Goal: Task Accomplishment & Management: Manage account settings

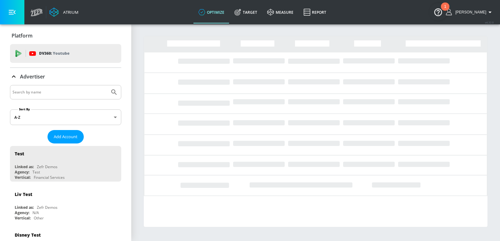
click at [64, 86] on div at bounding box center [65, 92] width 111 height 14
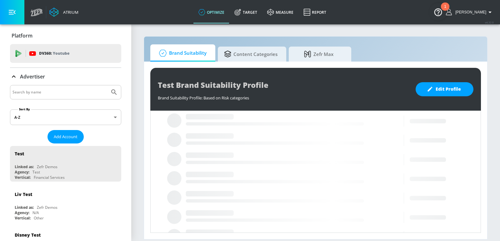
click at [64, 96] on div at bounding box center [65, 92] width 111 height 14
click at [61, 94] on input "Search by name" at bounding box center [59, 92] width 95 height 8
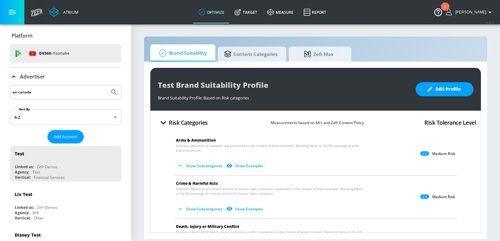
type input "air canada"
click at [107, 85] on button "Submit Search" at bounding box center [114, 92] width 14 height 14
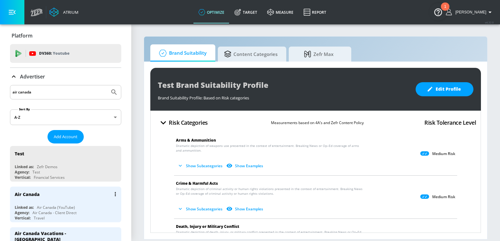
click at [42, 197] on div "Air Canada" at bounding box center [67, 194] width 105 height 15
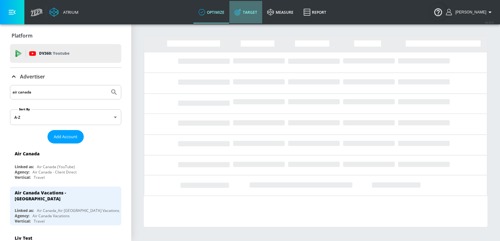
click at [255, 17] on link "Target" at bounding box center [245, 12] width 33 height 22
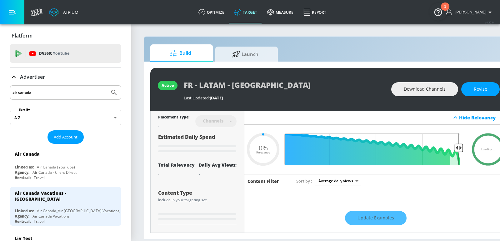
type input "0.05"
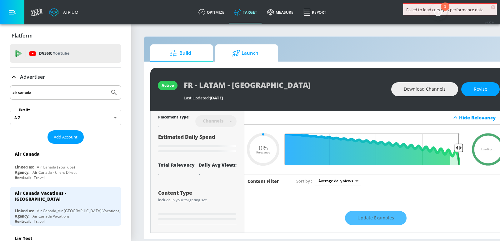
click at [234, 56] on icon at bounding box center [236, 53] width 8 height 7
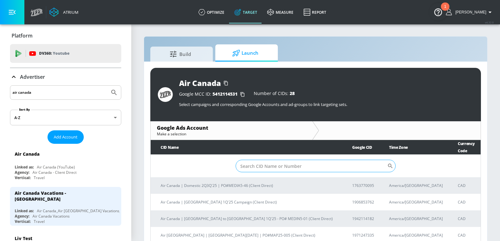
click at [275, 160] on input "Sort By" at bounding box center [312, 166] width 152 height 12
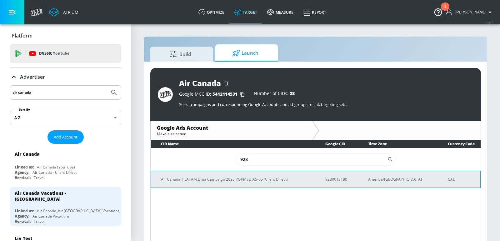
type input "928"
click at [232, 178] on p "Air Canada | LATAM Lima Campaign 2025 PO#MEDIA5-65 (Client Direct)" at bounding box center [235, 179] width 149 height 7
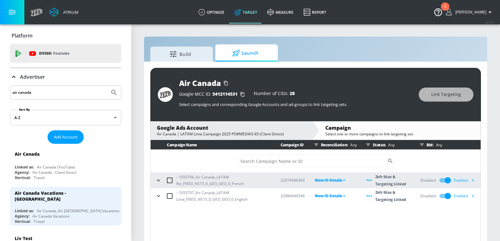
click at [474, 181] on icon "button" at bounding box center [472, 180] width 7 height 7
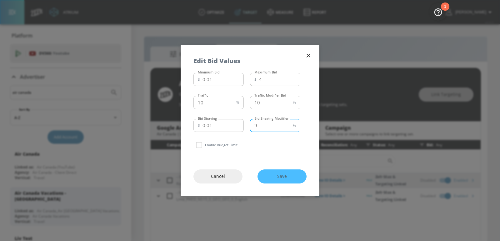
click at [288, 127] on input "9" at bounding box center [270, 125] width 40 height 13
click at [288, 127] on input "8" at bounding box center [270, 125] width 40 height 13
click at [288, 127] on input "7" at bounding box center [270, 125] width 40 height 13
click at [288, 127] on input "6" at bounding box center [270, 125] width 40 height 13
click at [288, 127] on input "5" at bounding box center [270, 125] width 40 height 13
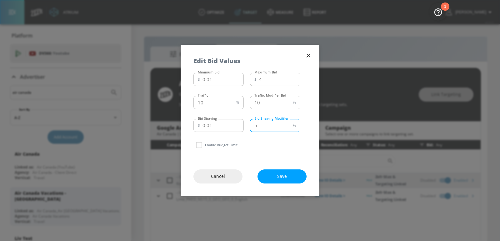
click at [288, 127] on input "4" at bounding box center [270, 125] width 40 height 13
type input "5"
click at [289, 122] on input "5" at bounding box center [270, 125] width 40 height 13
click at [309, 57] on icon "button" at bounding box center [309, 56] width 4 height 4
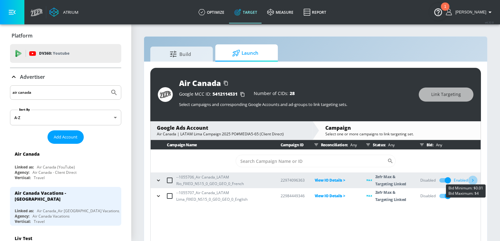
click at [475, 178] on icon "button" at bounding box center [472, 180] width 7 height 7
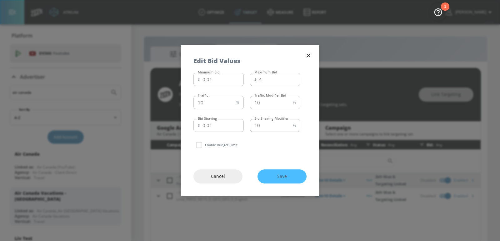
click at [308, 55] on icon "button" at bounding box center [308, 55] width 7 height 7
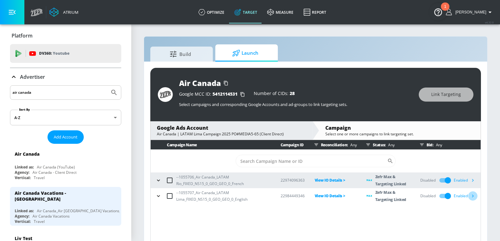
click at [474, 198] on icon "button" at bounding box center [472, 195] width 7 height 7
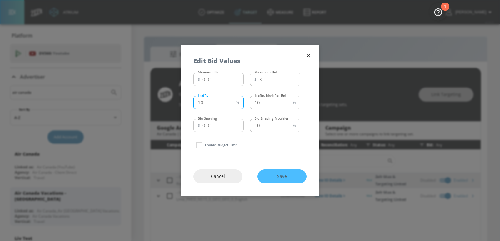
drag, startPoint x: 223, startPoint y: 104, endPoint x: 182, endPoint y: 103, distance: 41.2
click at [182, 104] on div "Minimum Bid $ 0.01 Minimum Bid Maximum Bid $ 3 Maximum Bid Traffic 10 % Traffic…" at bounding box center [250, 113] width 138 height 87
type input "25"
click at [311, 58] on icon "button" at bounding box center [308, 55] width 7 height 7
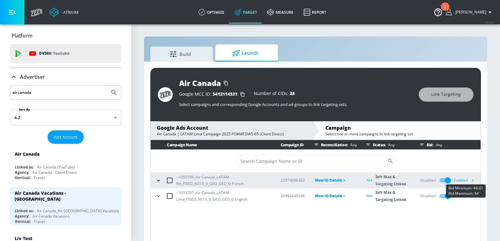
click at [472, 183] on button "button" at bounding box center [472, 180] width 9 height 9
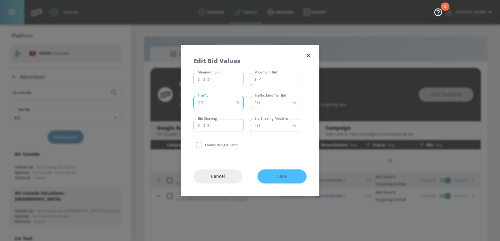
click at [219, 102] on input "10" at bounding box center [213, 102] width 40 height 13
type input "1"
type input "25"
click at [274, 180] on button "Save" at bounding box center [281, 176] width 49 height 14
click at [310, 56] on icon "button" at bounding box center [308, 55] width 7 height 7
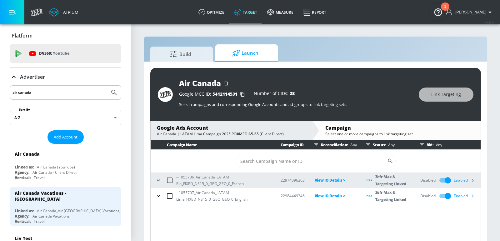
click at [474, 197] on icon "button" at bounding box center [472, 195] width 7 height 7
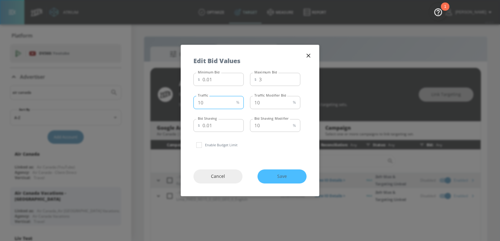
click at [219, 106] on input "10" at bounding box center [213, 102] width 40 height 13
type input "15"
click at [272, 180] on button "Save" at bounding box center [281, 176] width 49 height 14
click at [310, 55] on icon "button" at bounding box center [308, 55] width 7 height 7
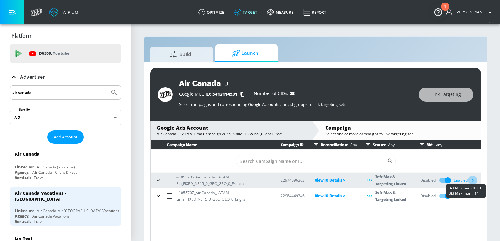
click at [475, 178] on icon "button" at bounding box center [472, 180] width 7 height 7
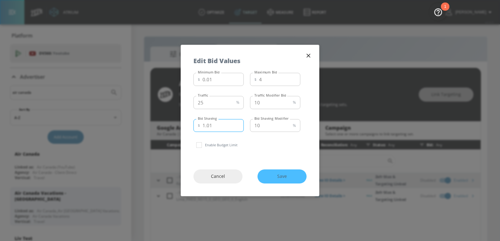
click at [238, 123] on input "1.01" at bounding box center [222, 125] width 41 height 13
click at [238, 123] on input "2.01" at bounding box center [222, 125] width 41 height 13
click at [238, 127] on input "1.01" at bounding box center [222, 125] width 41 height 13
click at [238, 127] on input "0.01" at bounding box center [222, 125] width 41 height 13
click at [238, 123] on input "1.01" at bounding box center [222, 125] width 41 height 13
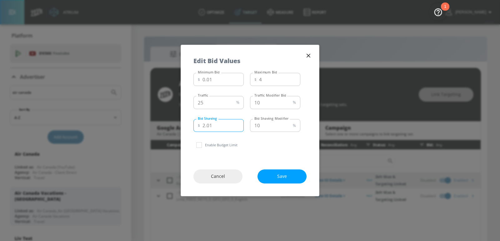
click at [237, 124] on input "2.01" at bounding box center [222, 125] width 41 height 13
click at [237, 127] on input "1.01" at bounding box center [222, 125] width 41 height 13
click at [237, 127] on input "0.01" at bounding box center [222, 125] width 41 height 13
type input "1.01"
click at [237, 122] on input "1.01" at bounding box center [222, 125] width 41 height 13
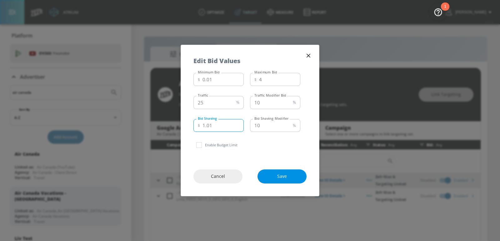
click at [278, 181] on button "Save" at bounding box center [281, 176] width 49 height 14
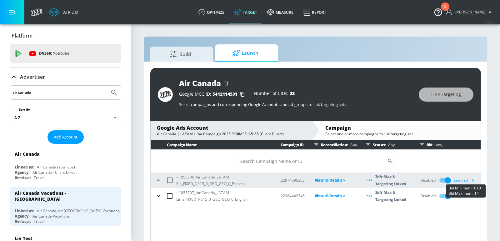
click at [473, 179] on icon "button" at bounding box center [473, 180] width 2 height 3
click at [473, 199] on button "button" at bounding box center [472, 195] width 9 height 9
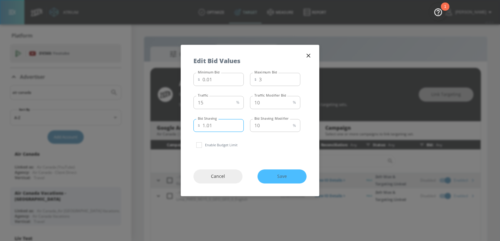
type input "1.01"
click at [237, 125] on input "1.01" at bounding box center [222, 125] width 41 height 13
click at [273, 174] on span "Save" at bounding box center [282, 176] width 24 height 8
click at [281, 195] on div "Cancel Save" at bounding box center [250, 176] width 138 height 39
click at [309, 57] on icon "button" at bounding box center [309, 56] width 4 height 4
